Goal: Obtain resource: Obtain resource

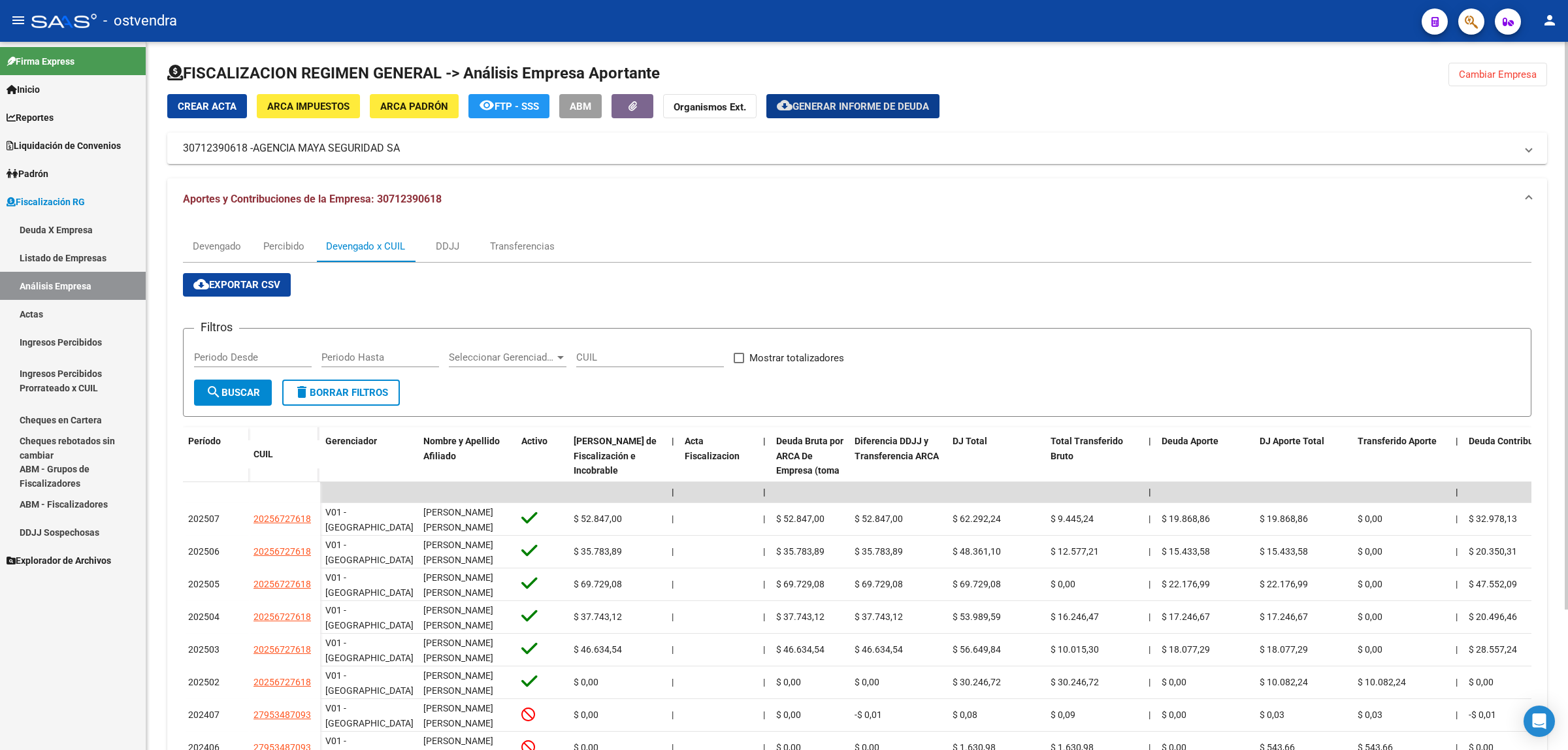
click at [1477, 79] on span "Cambiar Empresa" at bounding box center [1498, 74] width 78 height 12
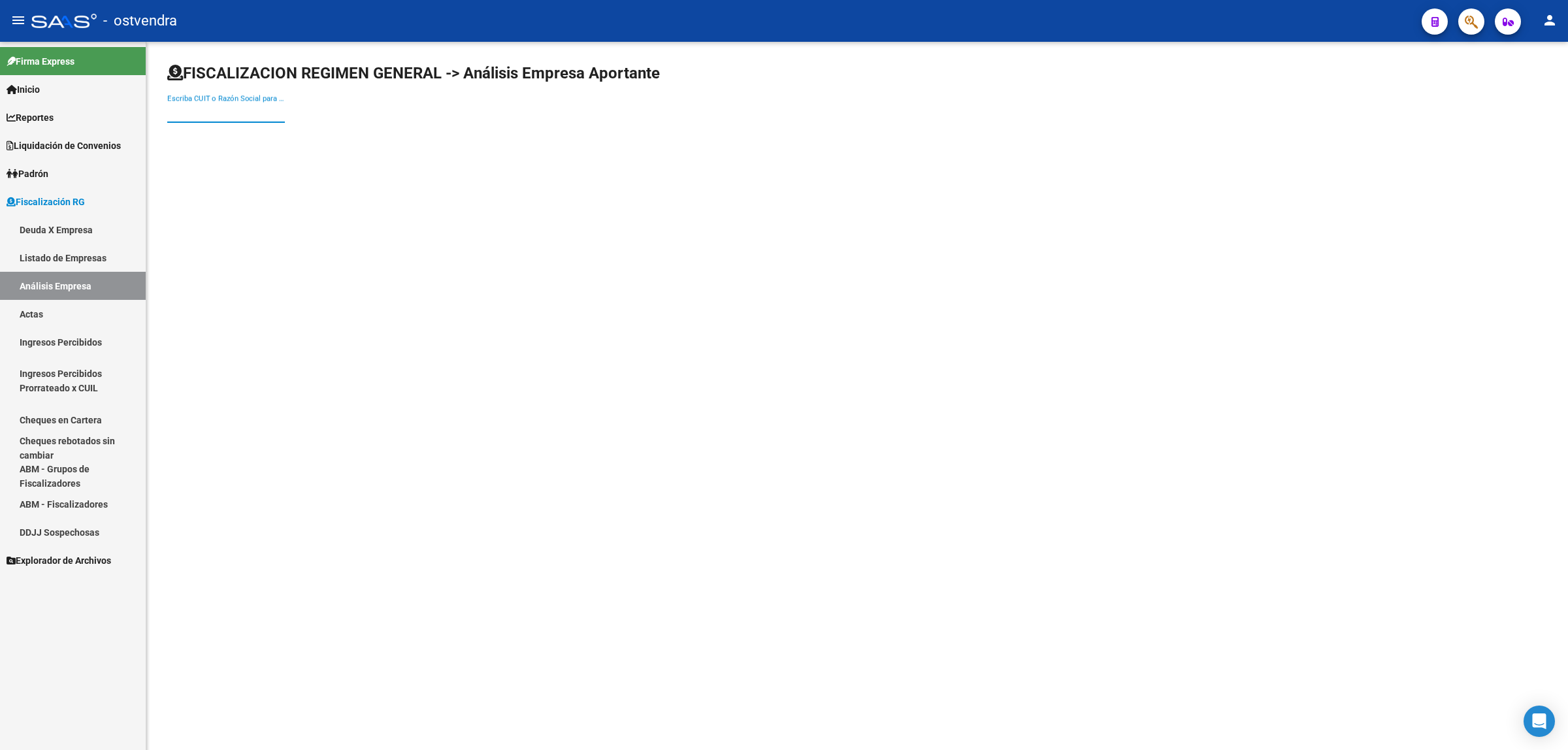
click at [222, 111] on input "Escriba CUIT o Razón Social para buscar" at bounding box center [225, 112] width 117 height 12
paste input "30715399721"
type input "30715399721"
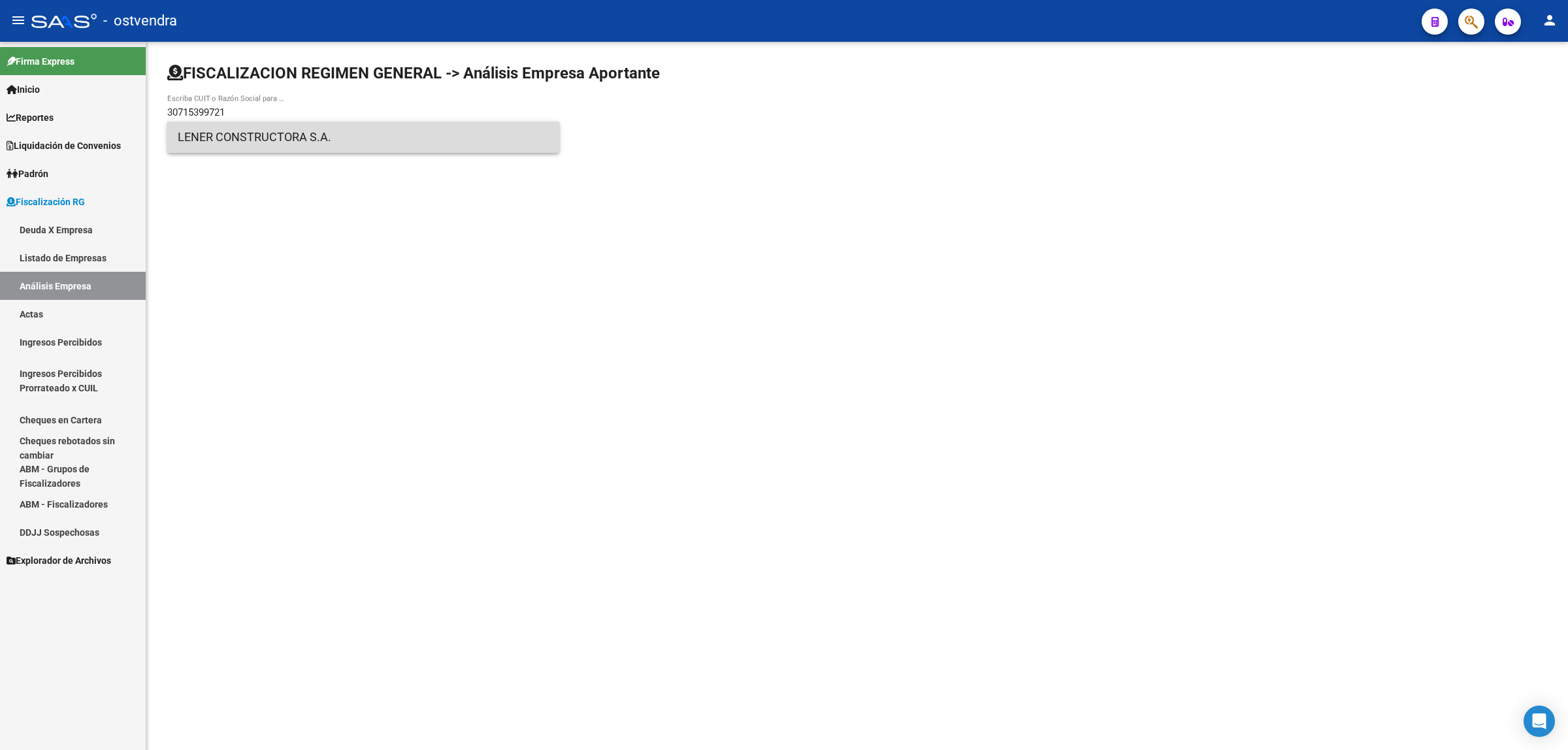
click at [299, 142] on span "LENER CONSTRUCTORA S.A." at bounding box center [362, 137] width 371 height 31
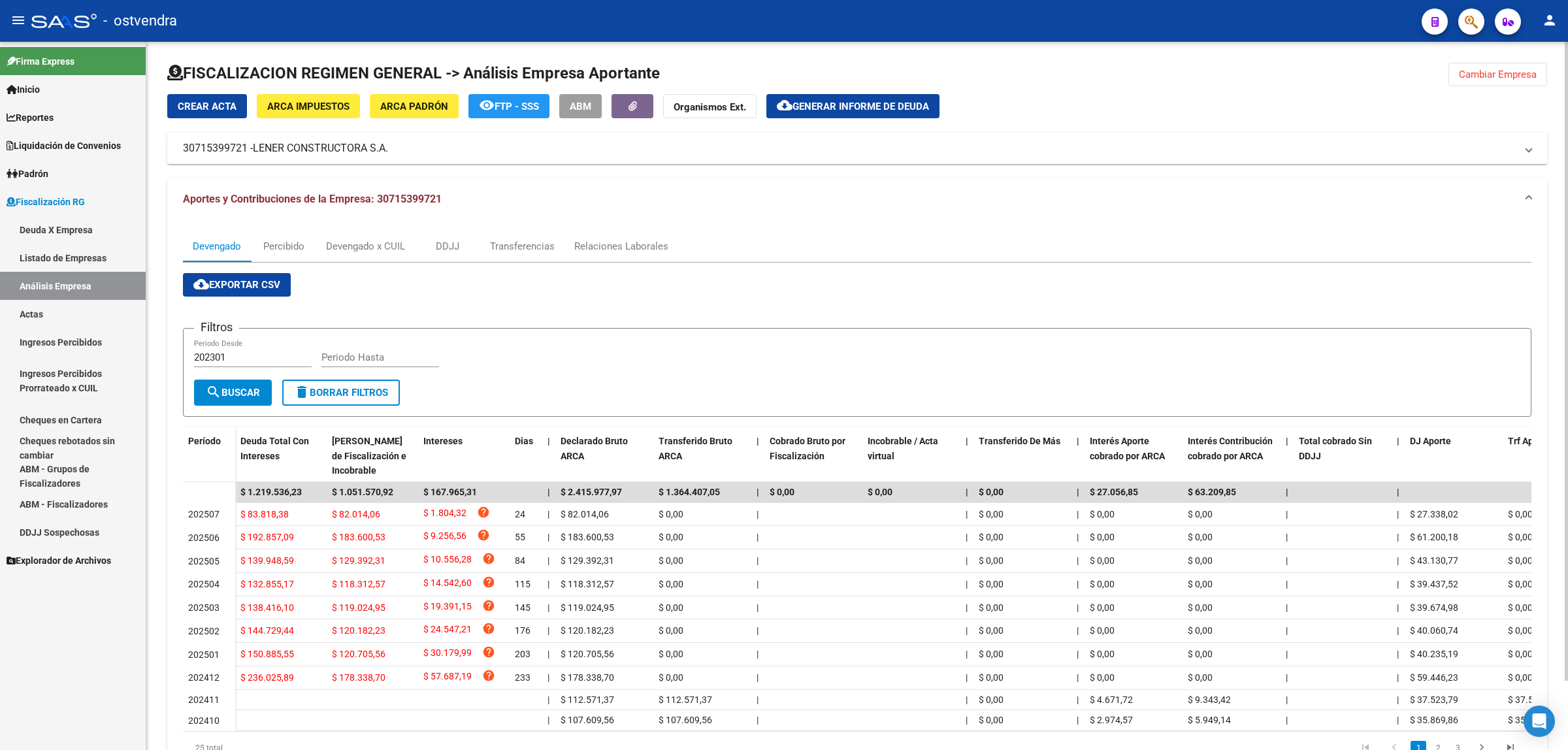
click at [263, 279] on span "cloud_download Exportar CSV" at bounding box center [236, 285] width 87 height 12
click at [367, 247] on div "Devengado x CUIL" at bounding box center [366, 246] width 79 height 14
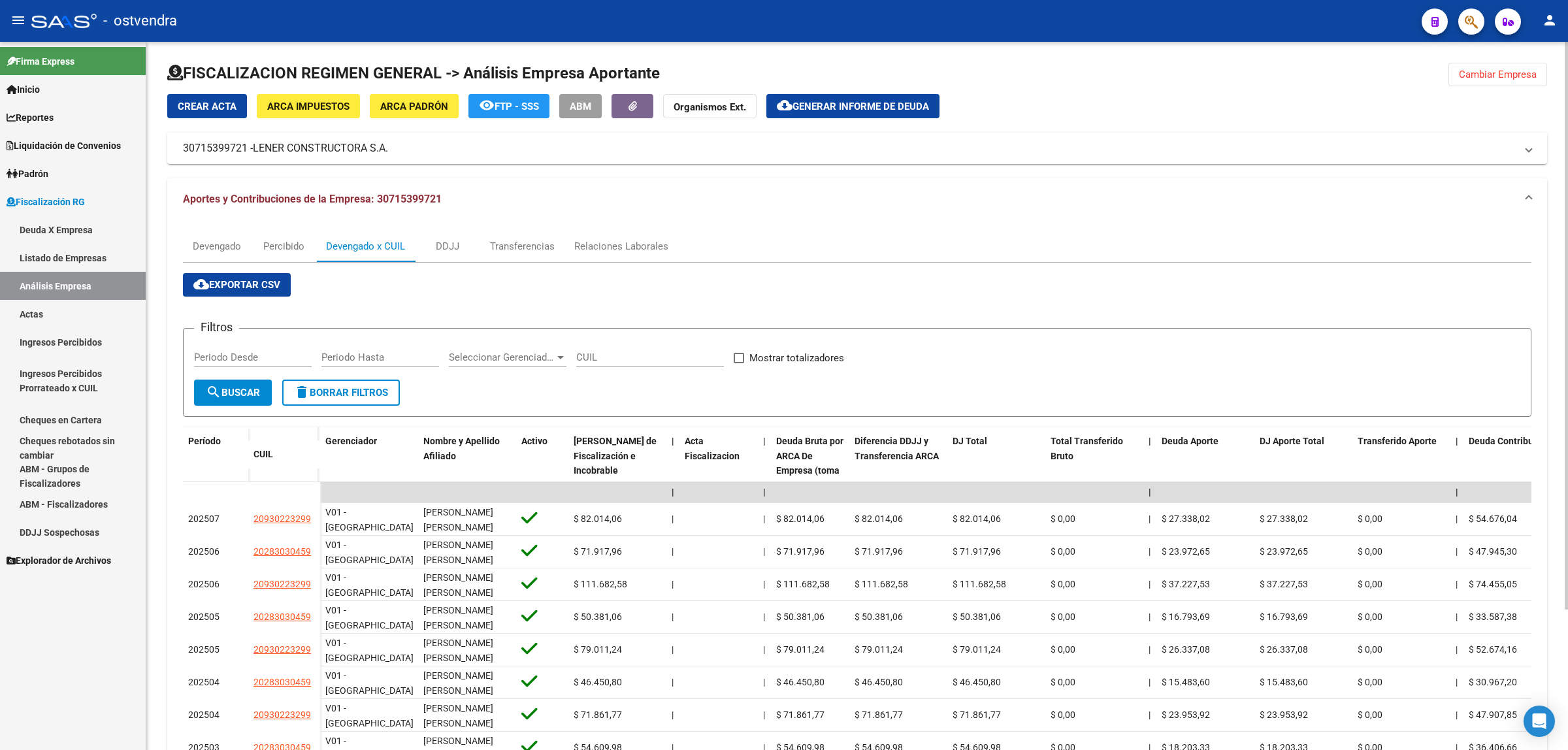
click at [253, 291] on button "cloud_download Exportar CSV" at bounding box center [237, 285] width 108 height 24
click at [742, 285] on div "cloud_download Exportar CSV Filtros Periodo Desde Periodo Hasta Seleccionar Ger…" at bounding box center [857, 568] width 1348 height 590
click at [840, 114] on button "cloud_download Generar informe de deuda" at bounding box center [853, 106] width 173 height 24
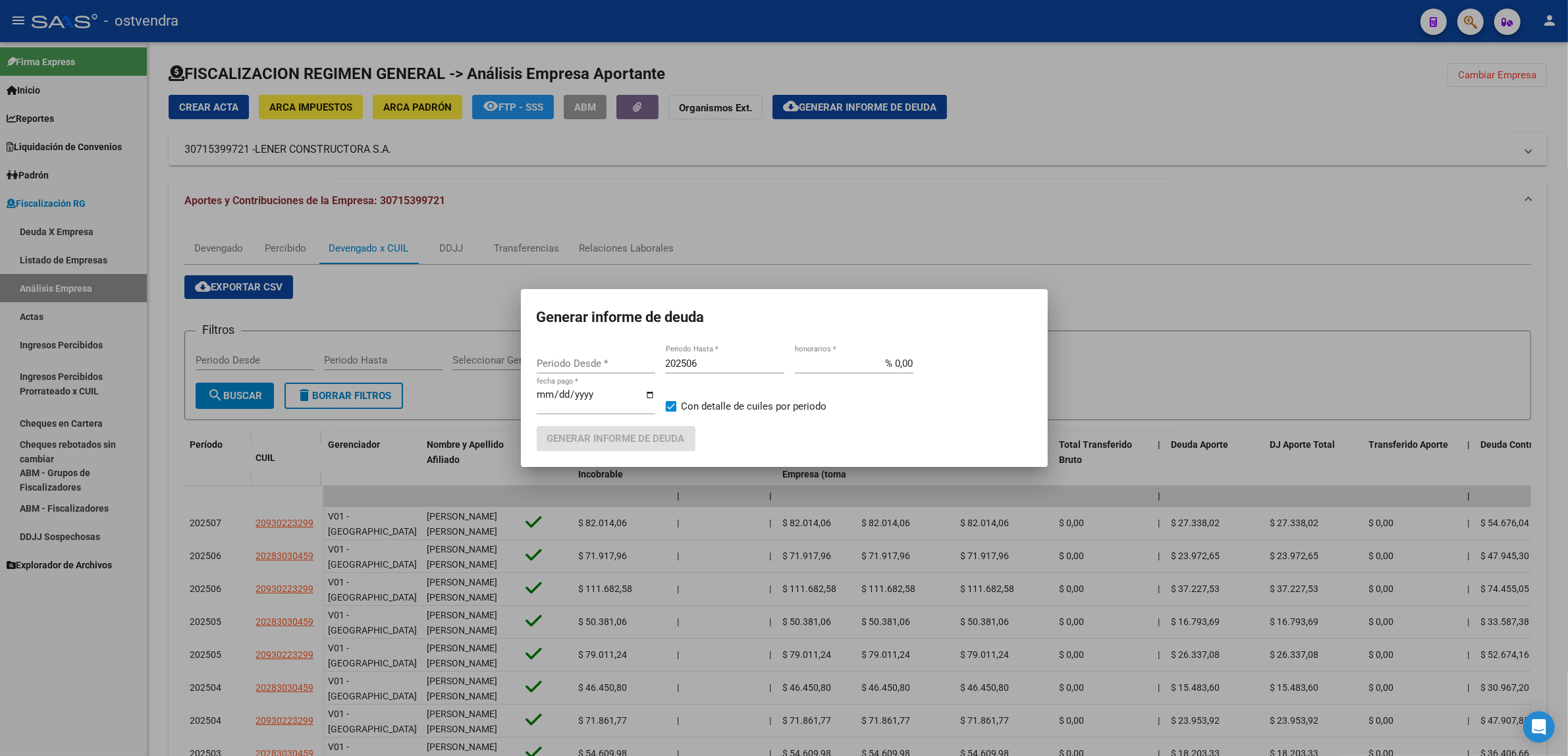
type input "202301"
click at [720, 363] on input "202506" at bounding box center [724, 364] width 118 height 12
type input "202509"
type input "[DATE]"
click at [661, 438] on span "Generar informe de deuda" at bounding box center [616, 439] width 138 height 12
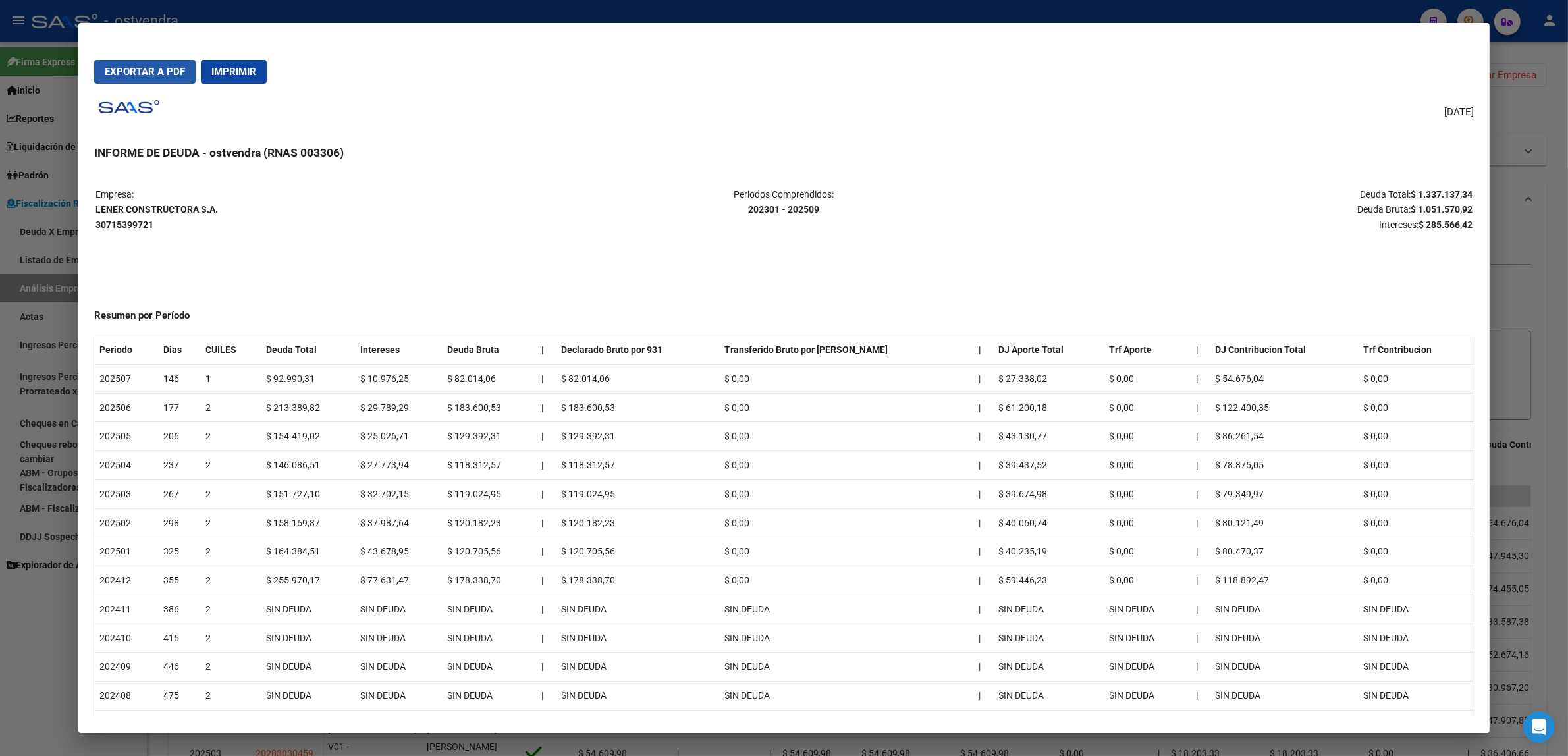
click at [150, 76] on span "Exportar a PDF" at bounding box center [145, 72] width 80 height 12
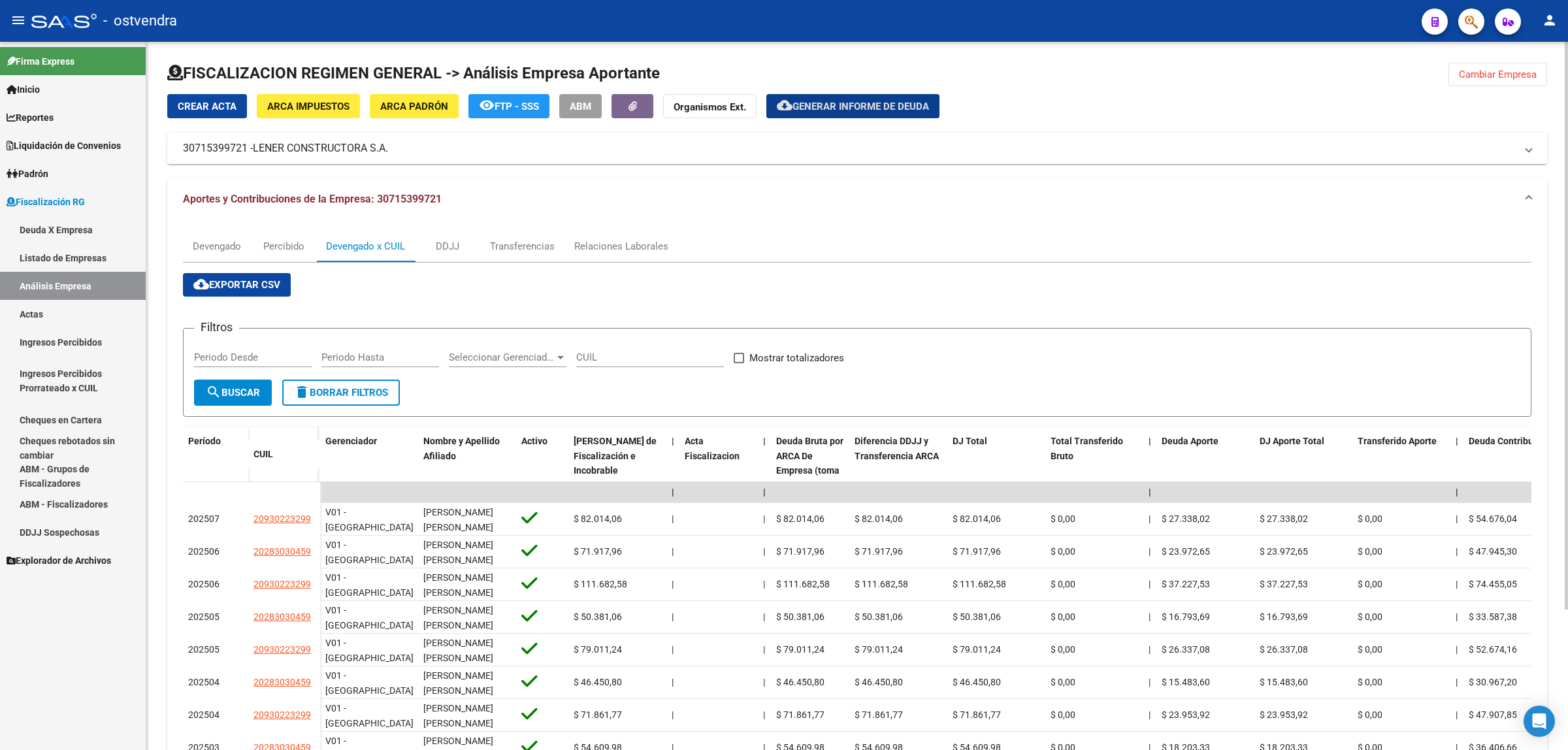
click at [1269, 348] on div "Filtros Periodo Desde Periodo Hasta Seleccionar Gerenciador Seleccionar Gerenci…" at bounding box center [857, 360] width 1327 height 41
click at [1491, 73] on span "Cambiar Empresa" at bounding box center [1498, 74] width 78 height 12
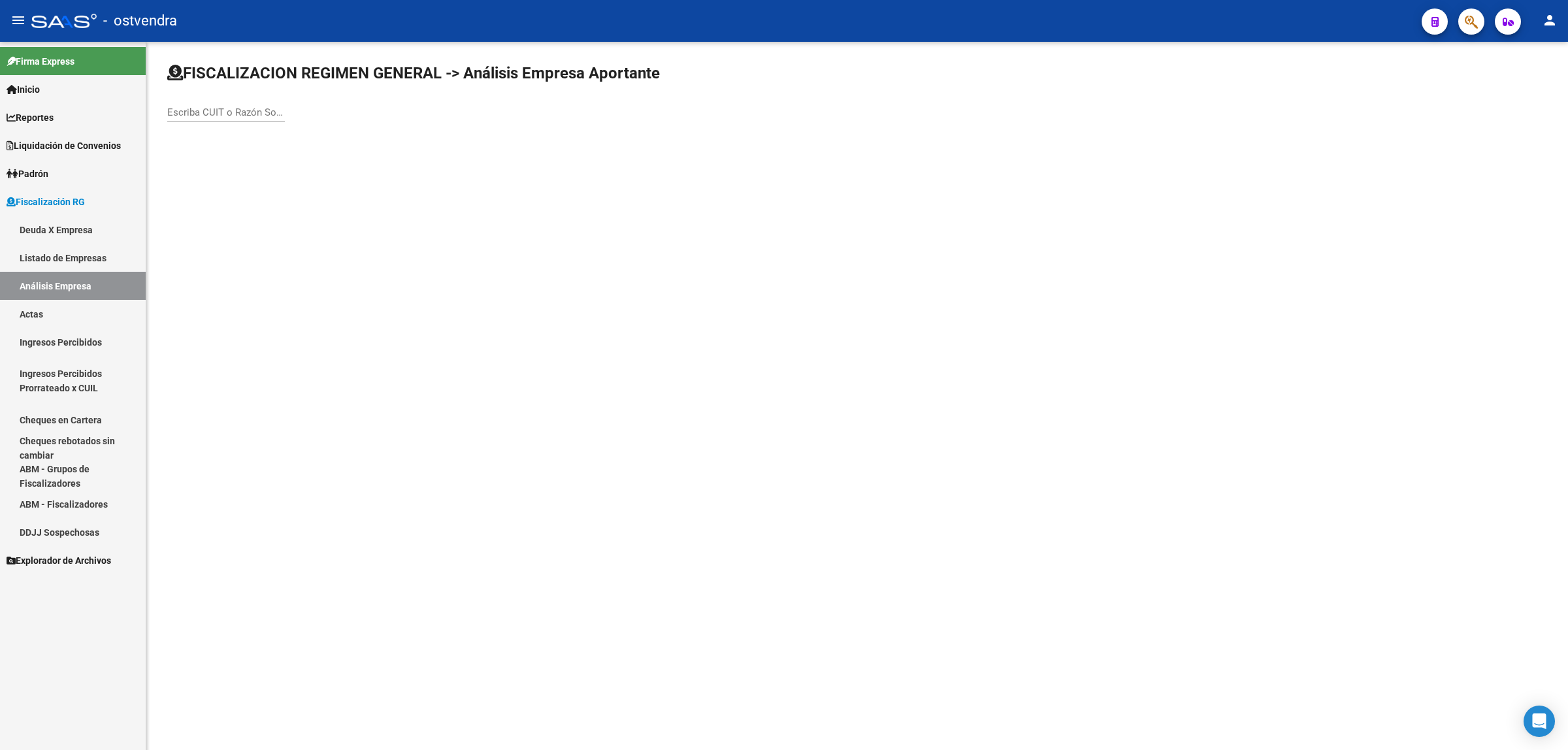
click at [223, 106] on input "Escriba CUIT o Razón Social para buscar" at bounding box center [225, 112] width 117 height 12
paste input "33622494839"
type input "33622494839"
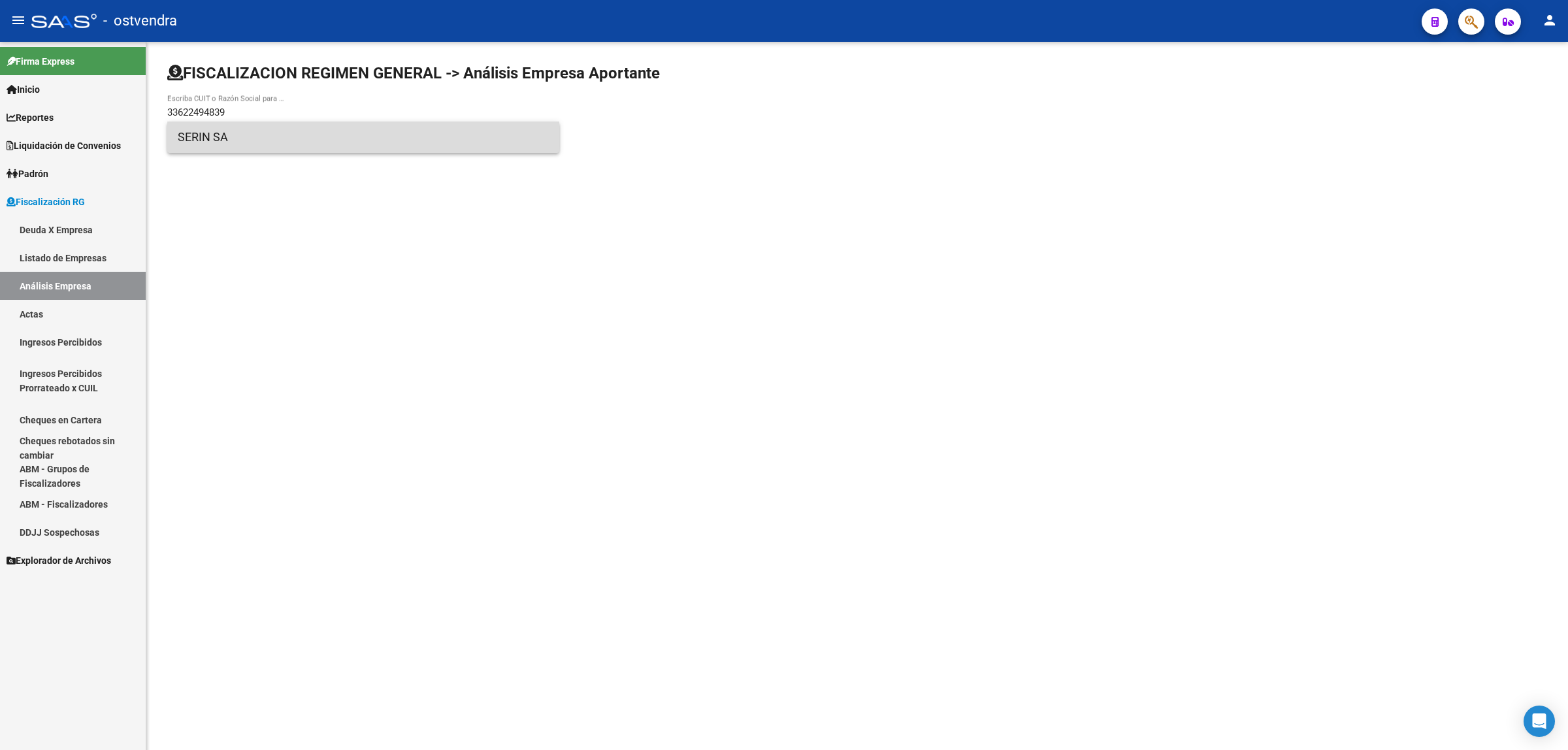
click at [407, 140] on span "SERIN SA" at bounding box center [362, 137] width 371 height 31
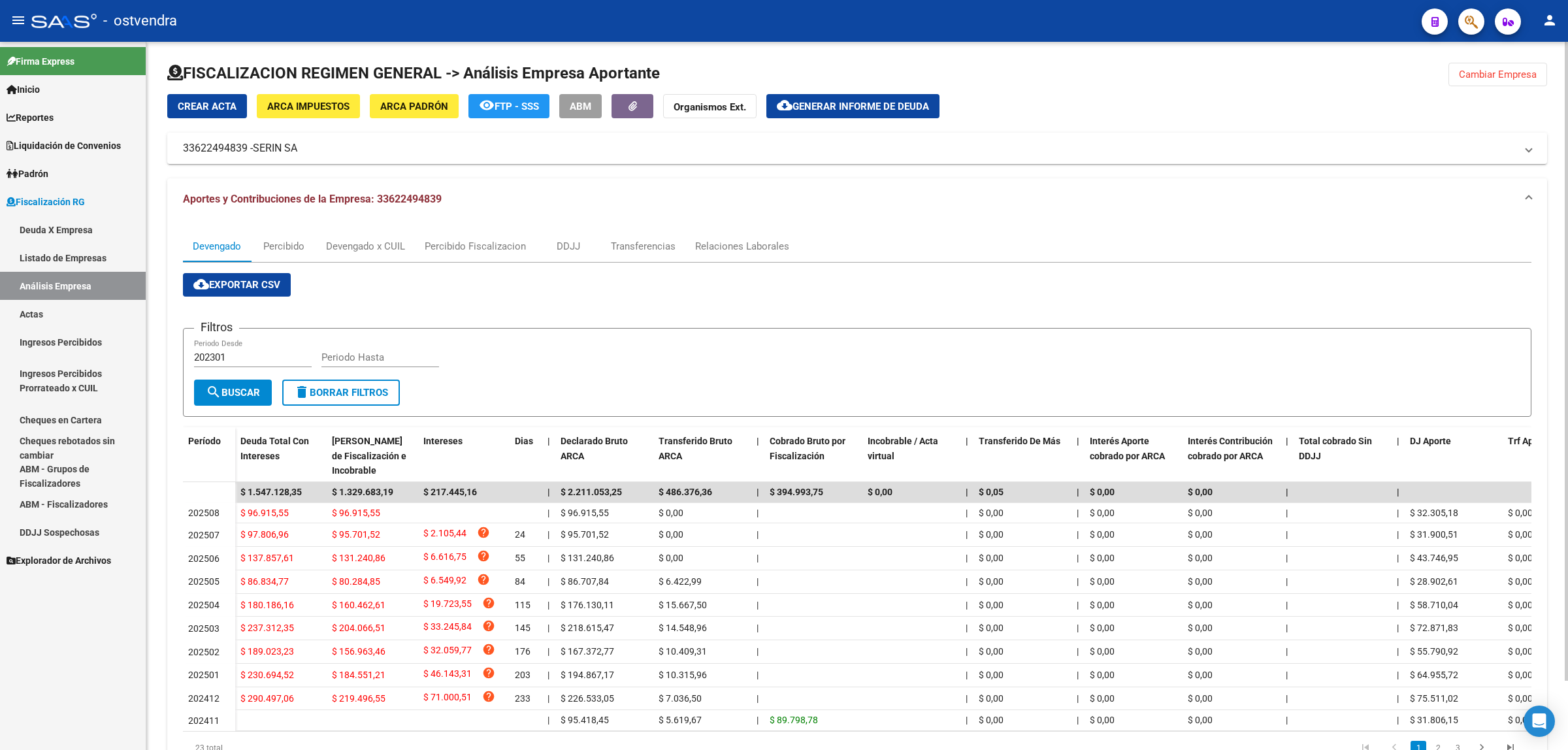
click at [276, 292] on button "cloud_download Exportar CSV" at bounding box center [237, 285] width 108 height 24
click at [366, 253] on div "Devengado x CUIL" at bounding box center [365, 246] width 99 height 31
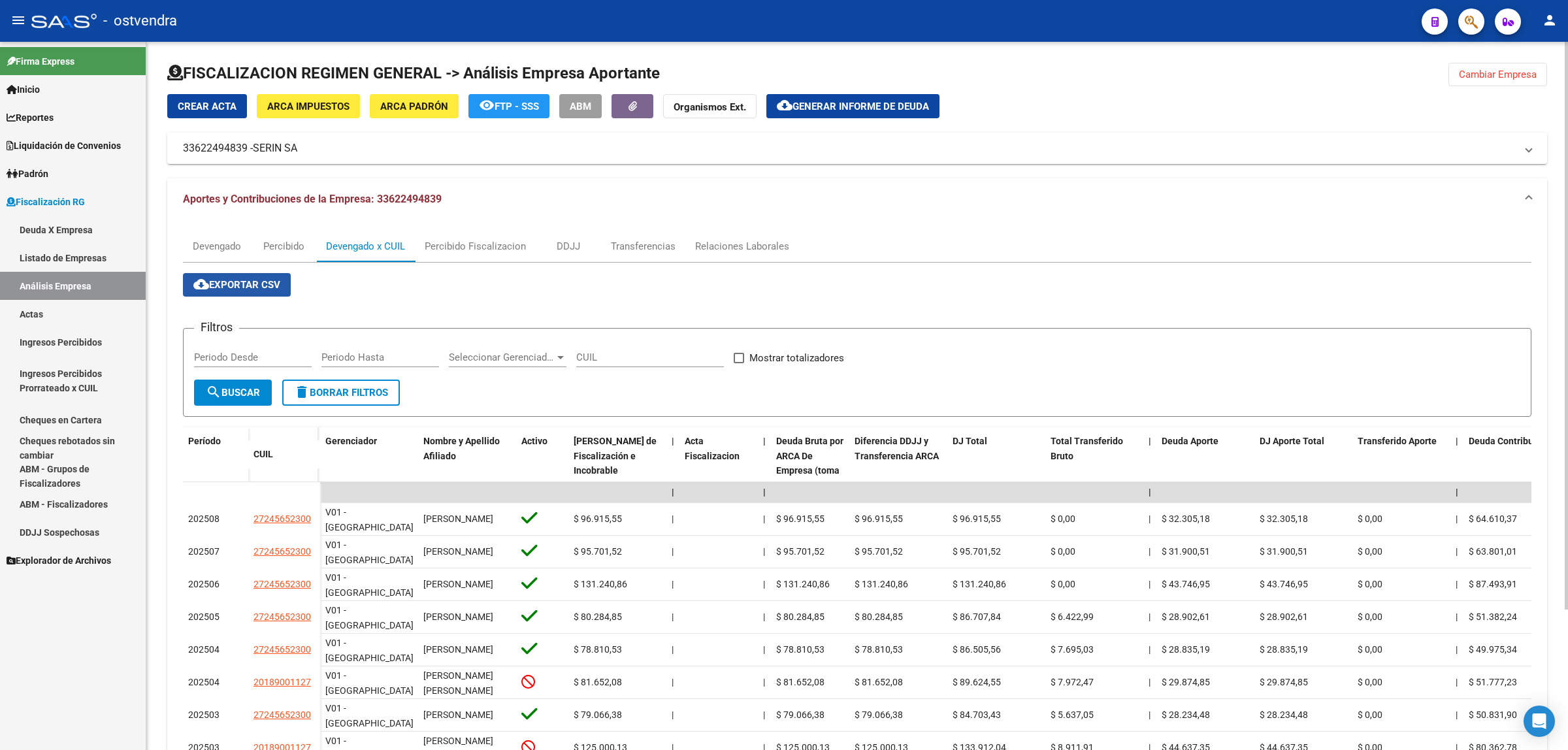
click at [239, 292] on button "cloud_download Exportar CSV" at bounding box center [237, 285] width 108 height 24
click at [896, 115] on button "cloud_download Generar informe de deuda" at bounding box center [853, 106] width 173 height 24
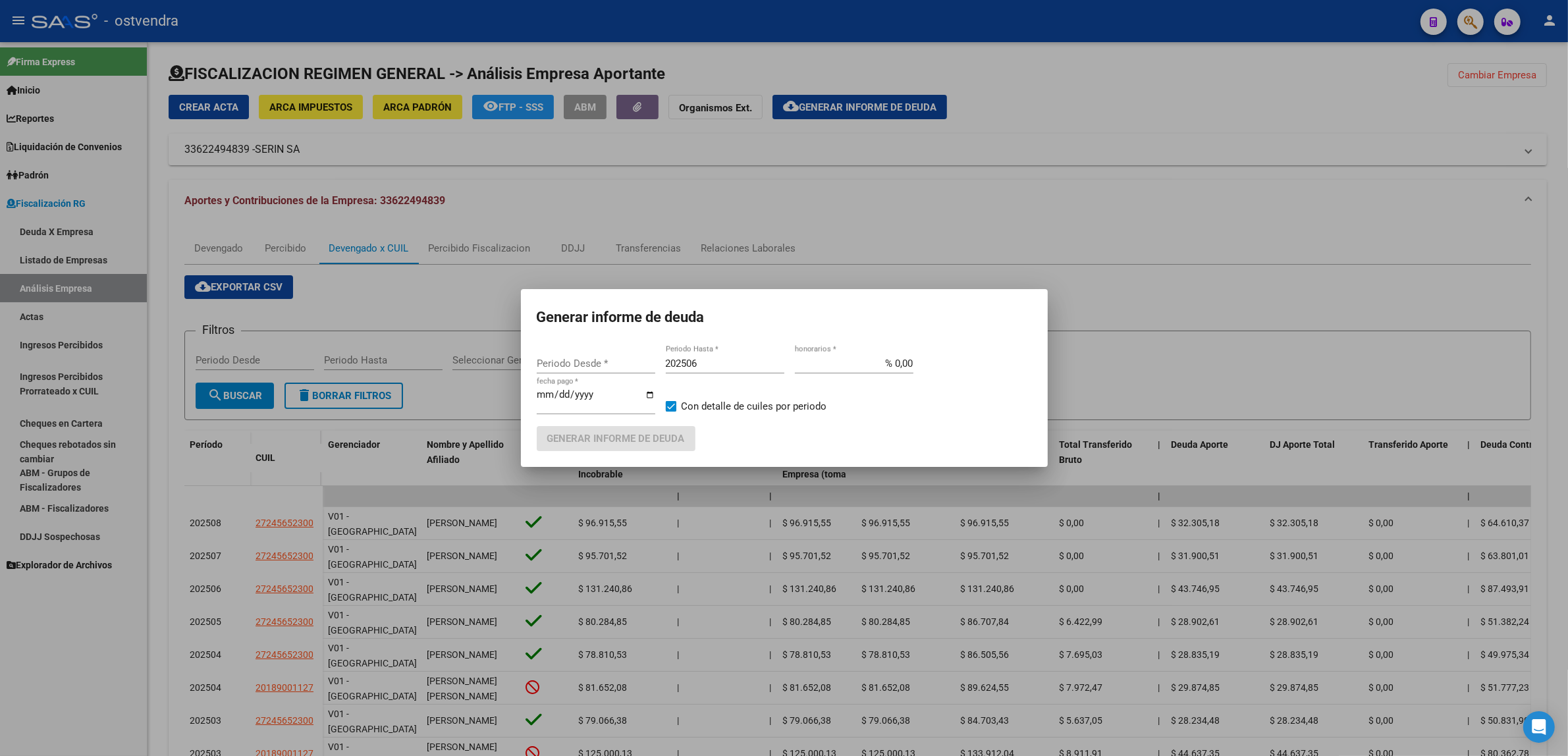
type input "202412"
click at [724, 363] on input "202506" at bounding box center [724, 364] width 118 height 12
type input "202509"
click at [560, 399] on input "[DATE]" at bounding box center [596, 399] width 118 height 21
type input "[DATE]"
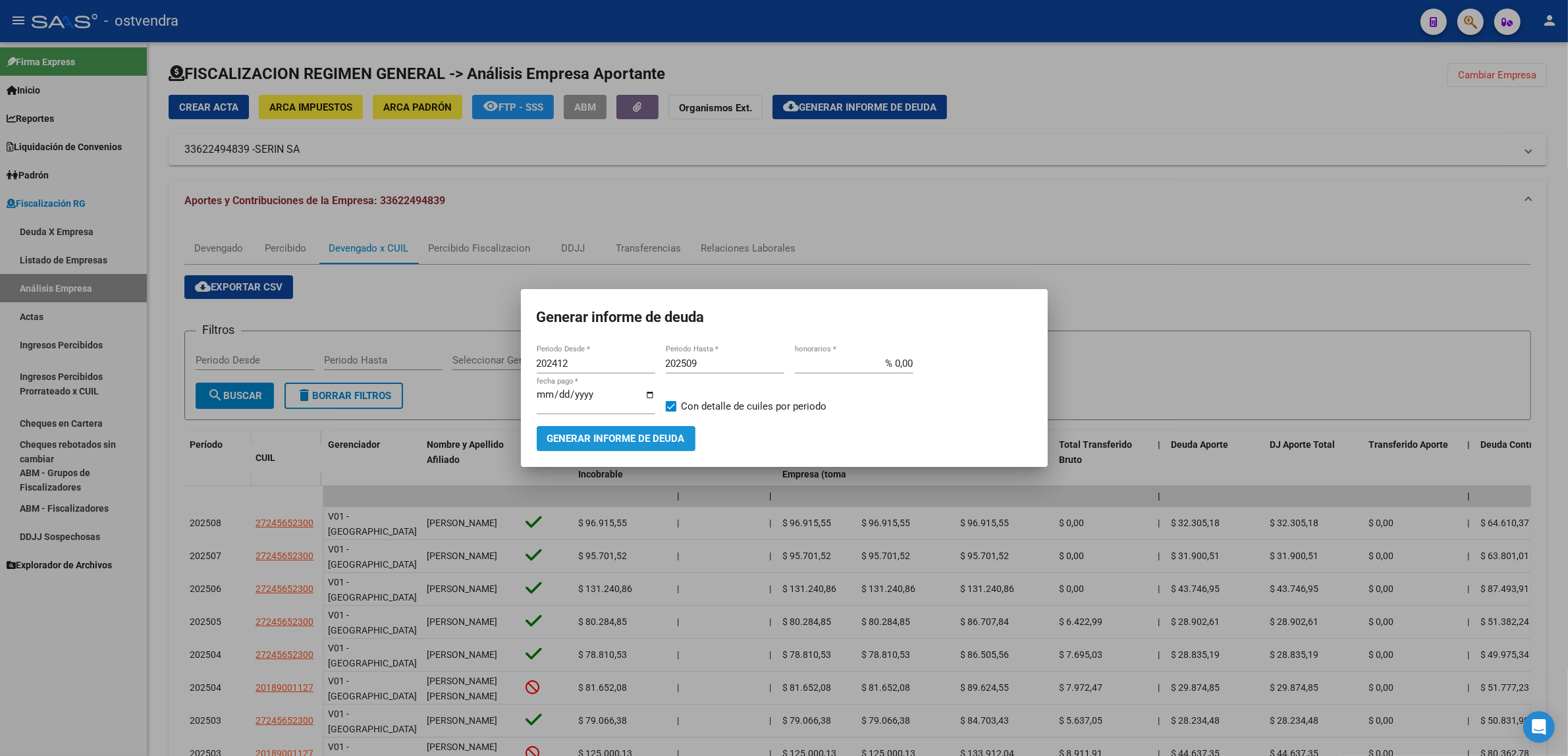
click at [653, 428] on button "Generar informe de deuda" at bounding box center [616, 438] width 158 height 25
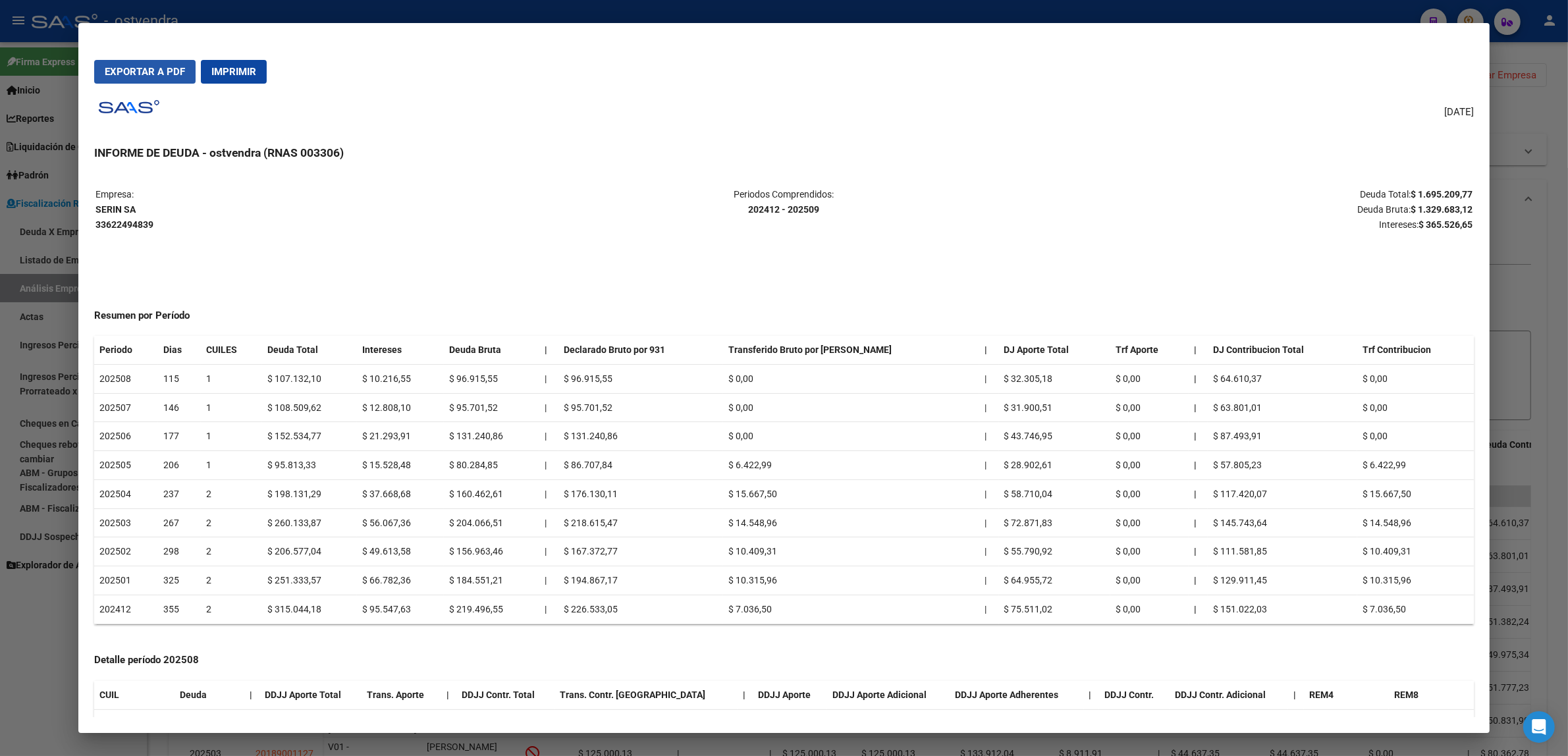
click at [115, 77] on button "Exportar a PDF" at bounding box center [145, 72] width 101 height 24
